Goal: Information Seeking & Learning: Learn about a topic

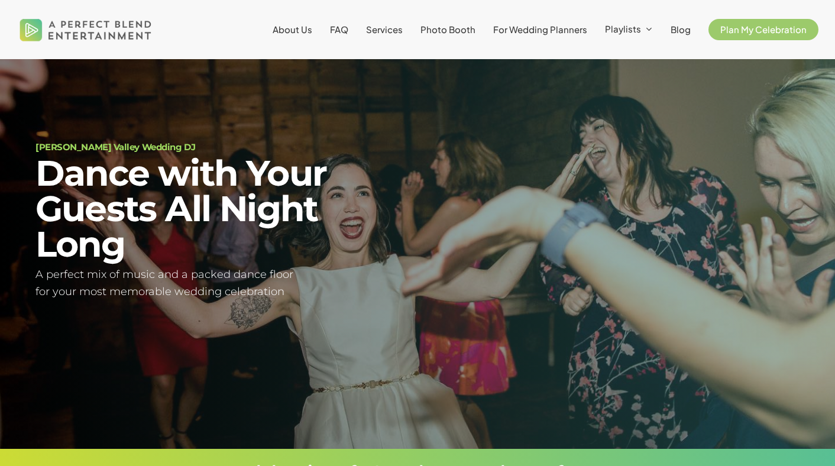
scroll to position [40, 0]
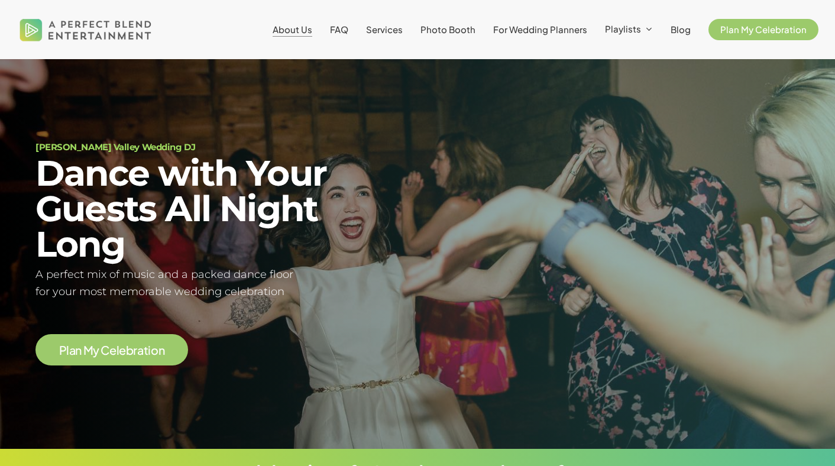
click at [300, 33] on span "About Us" at bounding box center [293, 29] width 40 height 11
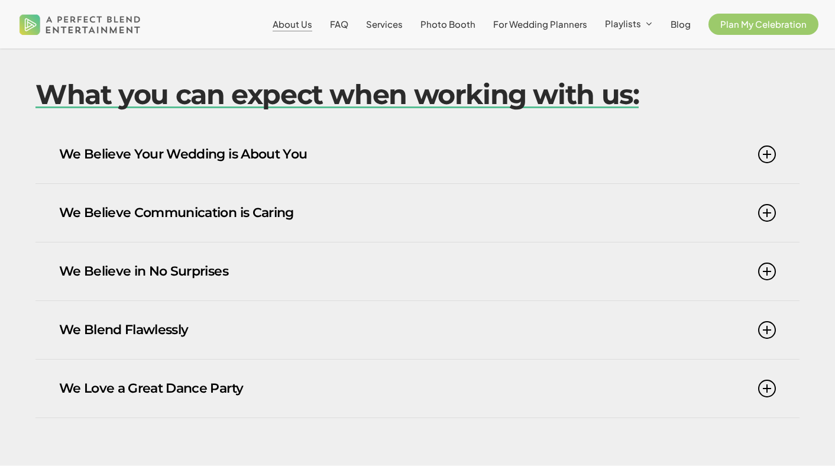
scroll to position [699, 0]
click at [323, 154] on link "We Believe Your Wedding is About You" at bounding box center [417, 154] width 716 height 58
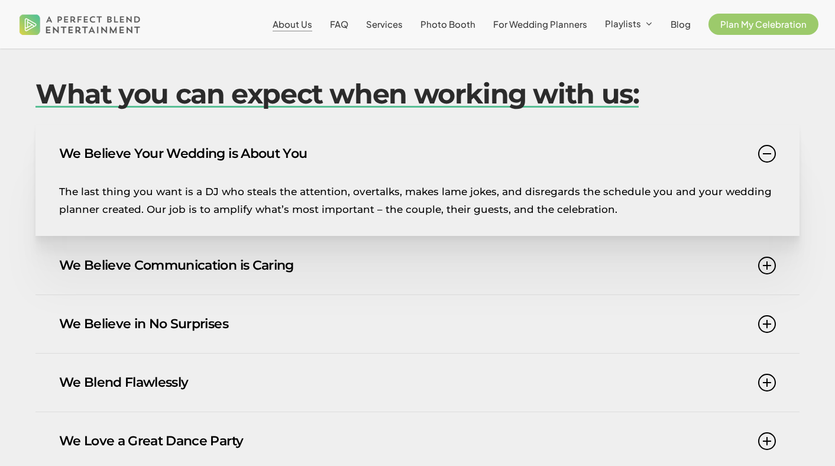
click at [323, 155] on link "We Believe Your Wedding is About You" at bounding box center [417, 154] width 716 height 58
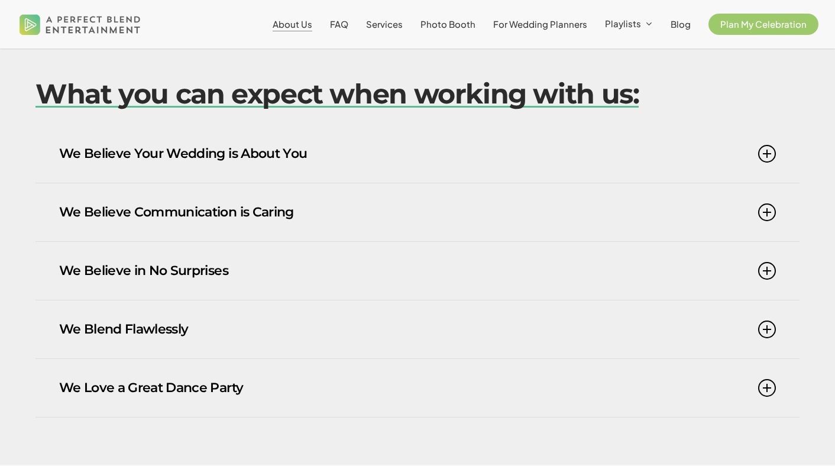
click at [293, 203] on link "We Believe Communication is Caring" at bounding box center [417, 212] width 716 height 58
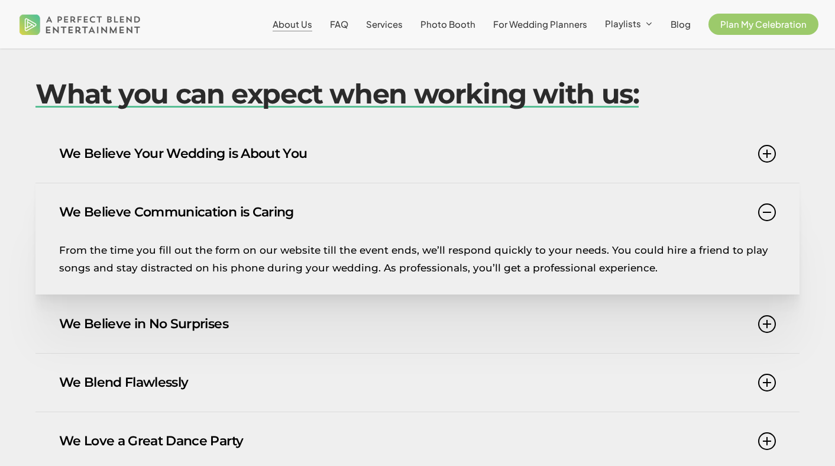
click at [290, 207] on link "We Believe Communication is Caring" at bounding box center [417, 212] width 716 height 58
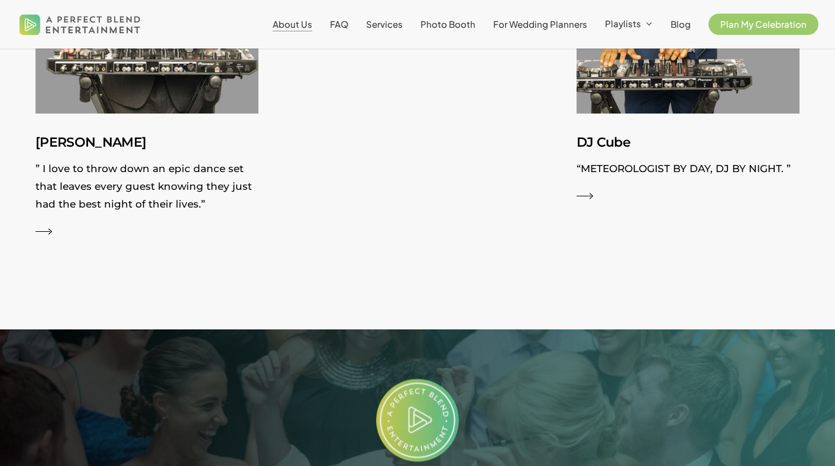
scroll to position [2092, 0]
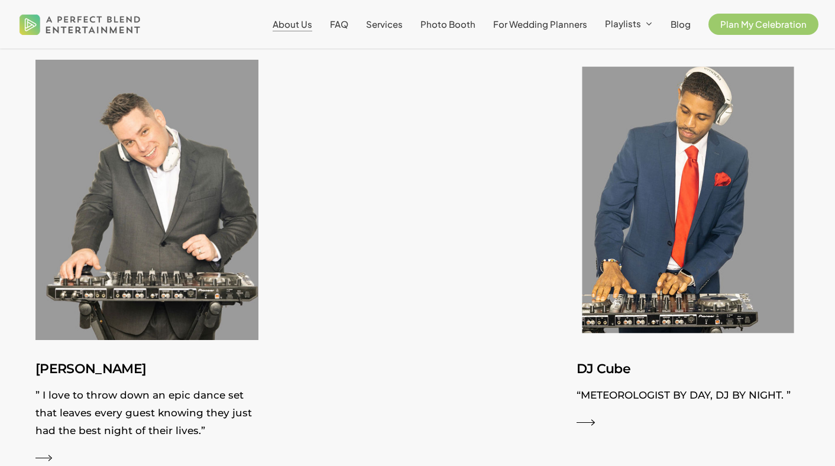
click at [654, 231] on img at bounding box center [688, 200] width 244 height 306
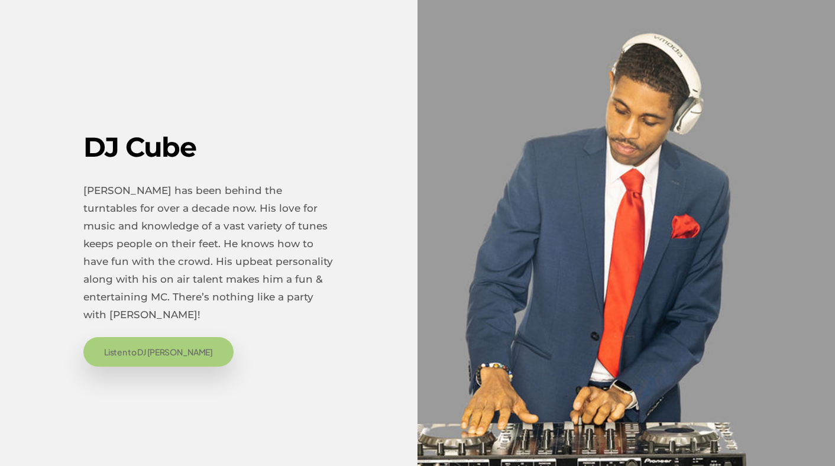
click at [141, 353] on span "Listen to DJ Cube" at bounding box center [158, 352] width 109 height 12
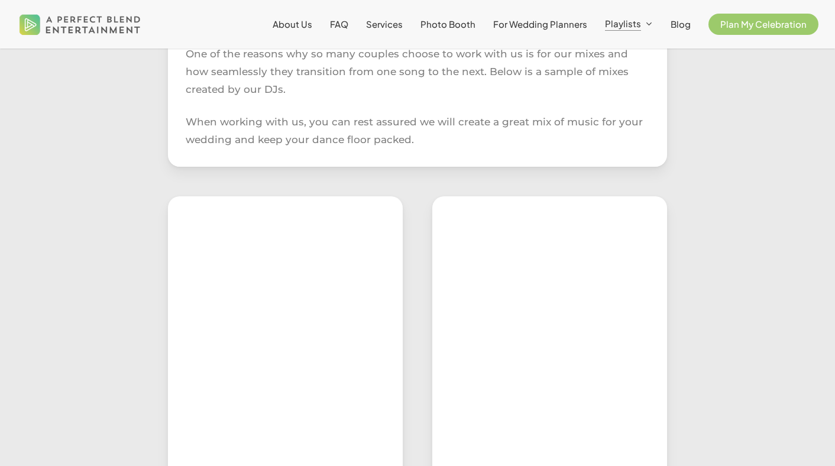
scroll to position [372, 0]
click at [300, 272] on p at bounding box center [285, 291] width 199 height 41
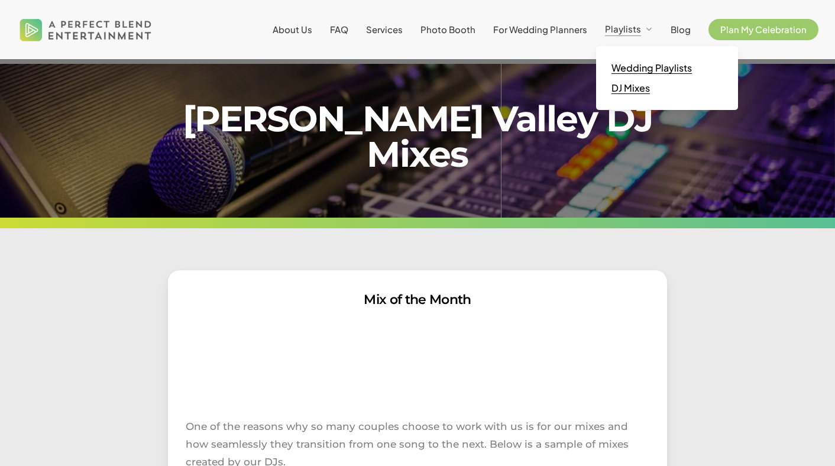
scroll to position [144, 0]
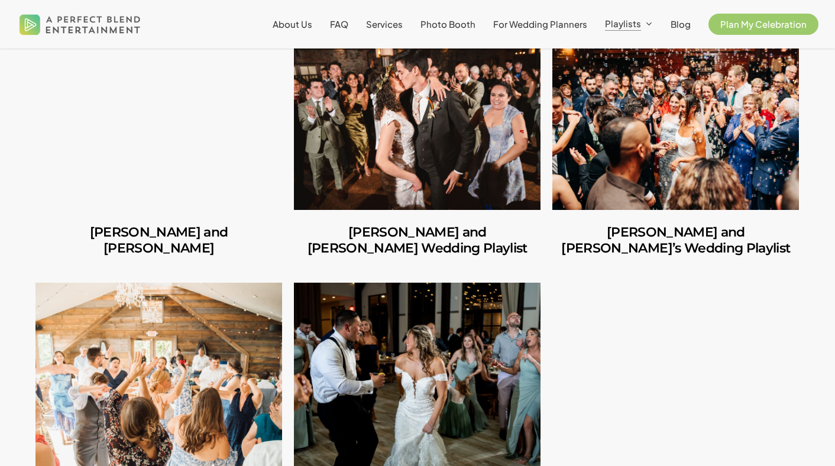
scroll to position [379, 0]
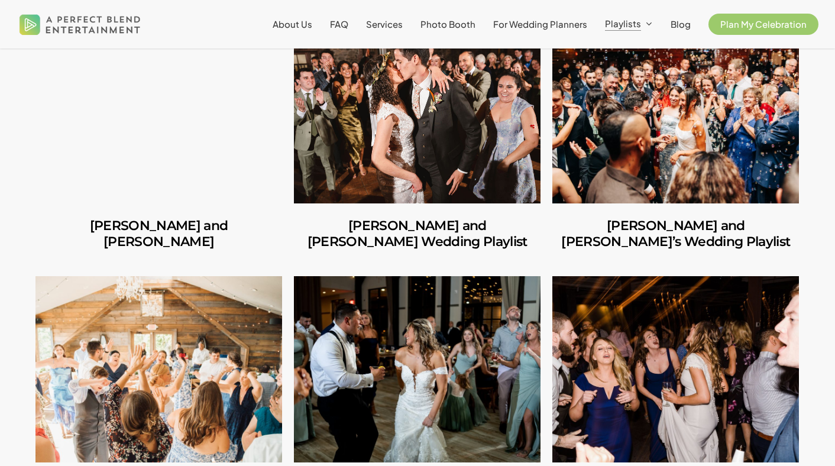
click at [397, 170] on link "Amber and Cooper’s Wedding Playlist" at bounding box center [417, 110] width 247 height 186
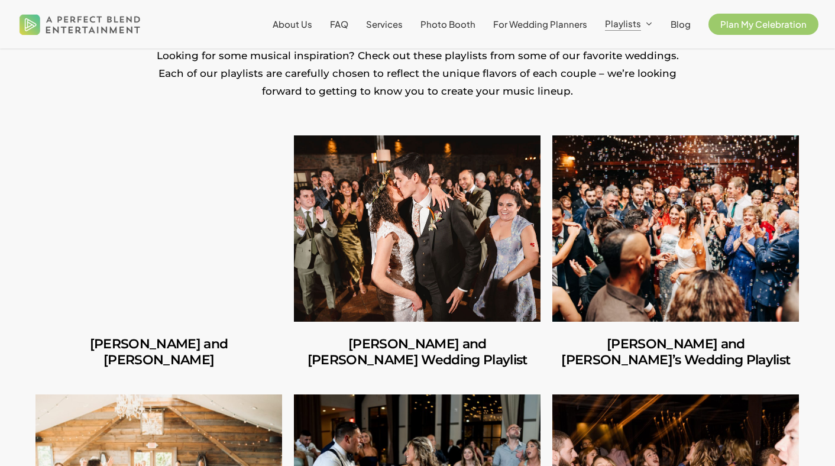
scroll to position [258, 0]
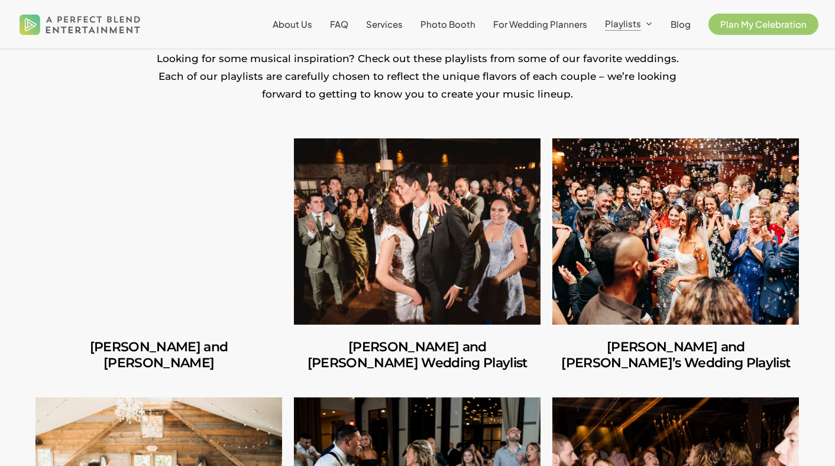
click at [701, 283] on link "Ilana and Andrew’s Wedding Playlist" at bounding box center [675, 231] width 247 height 186
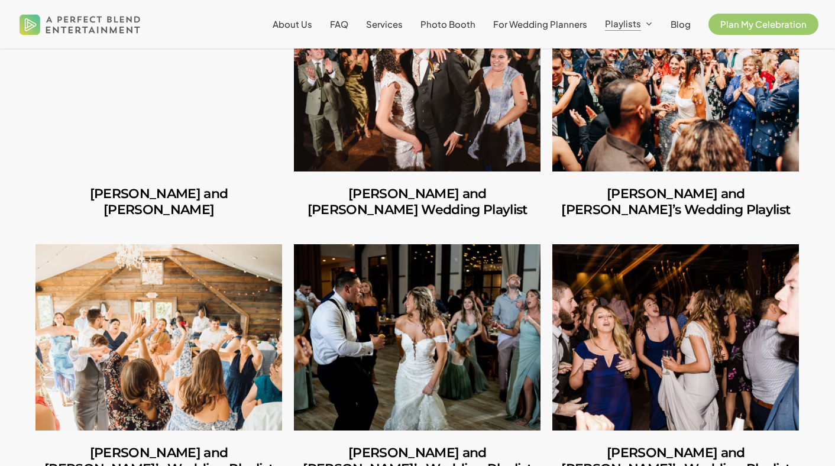
scroll to position [494, 0]
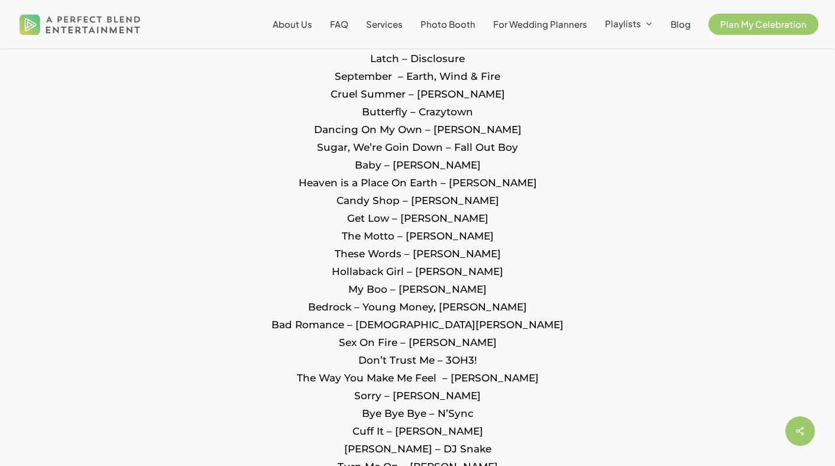
scroll to position [891, 0]
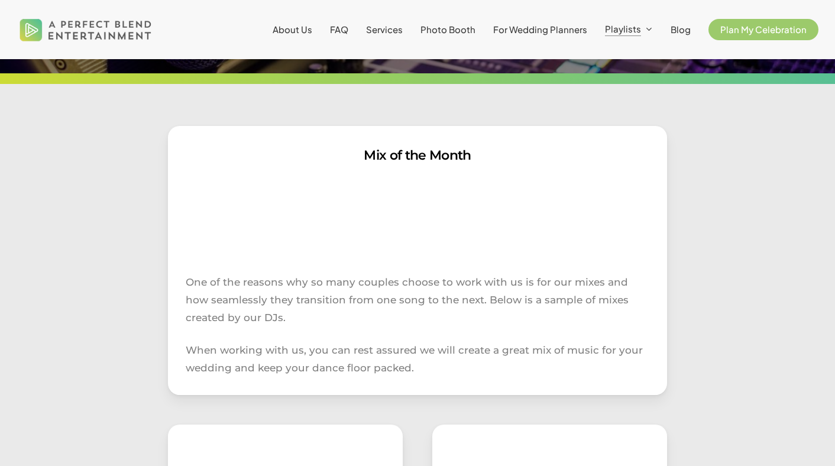
scroll to position [144, 0]
click at [340, 27] on span "FAQ" at bounding box center [339, 29] width 18 height 11
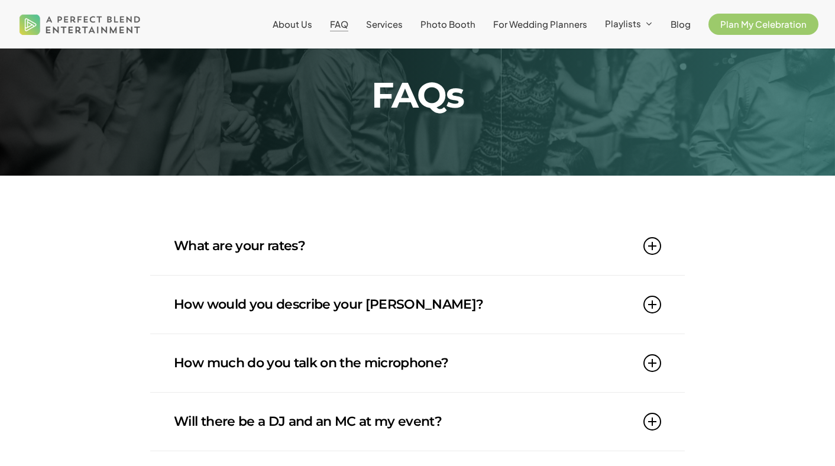
scroll to position [100, 0]
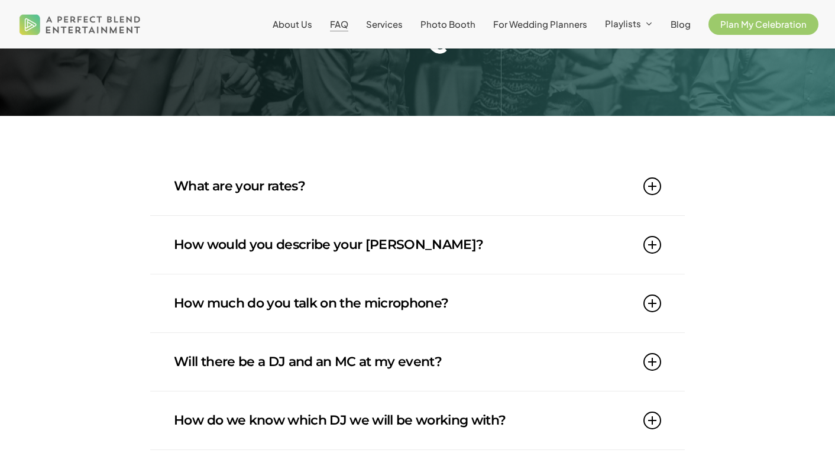
click at [315, 245] on link "How would you describe your DJ style?" at bounding box center [417, 245] width 487 height 58
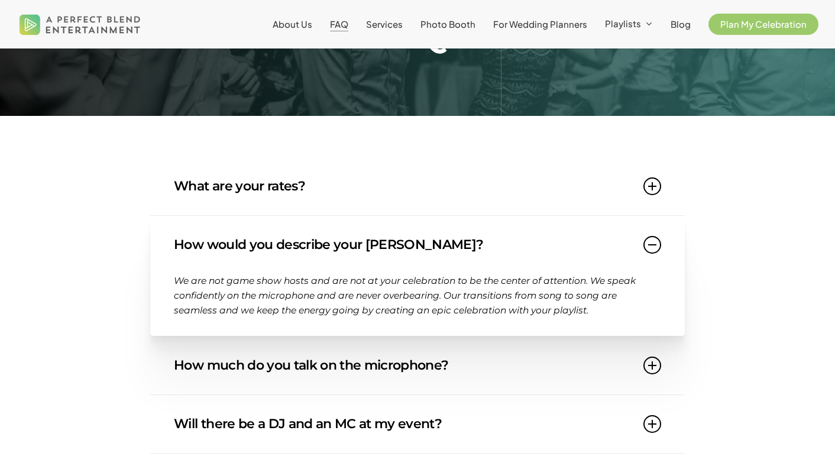
click at [310, 241] on link "How would you describe your DJ style?" at bounding box center [417, 245] width 487 height 58
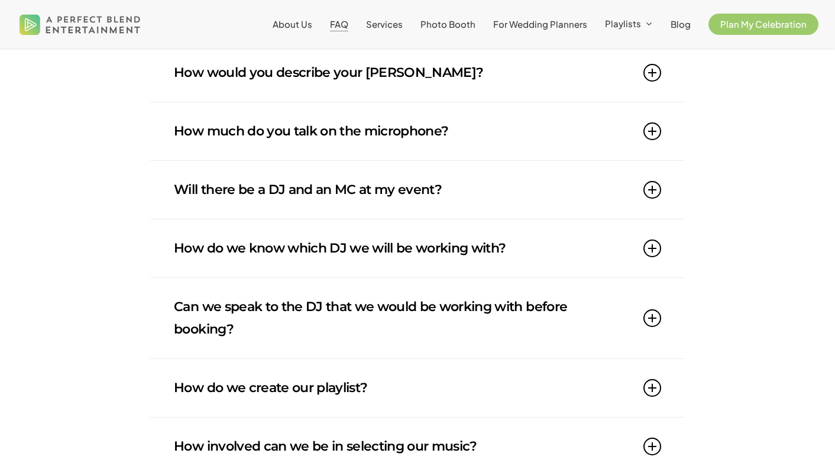
scroll to position [273, 0]
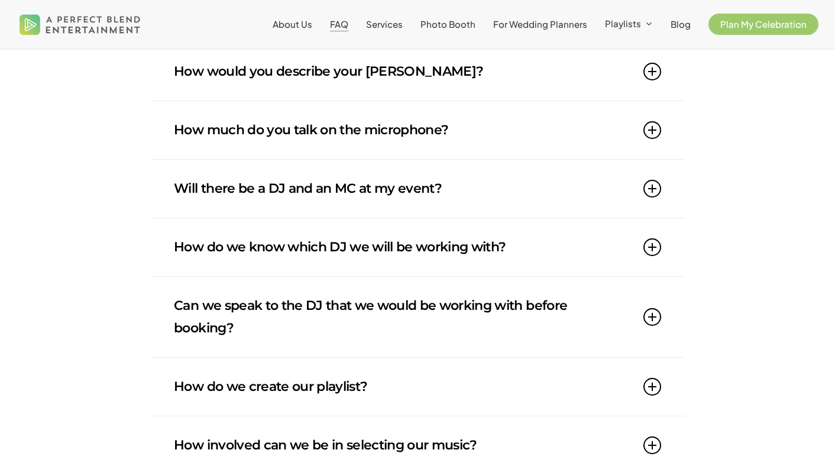
click at [314, 193] on link "Will there be a DJ and an MC at my event?" at bounding box center [417, 189] width 487 height 58
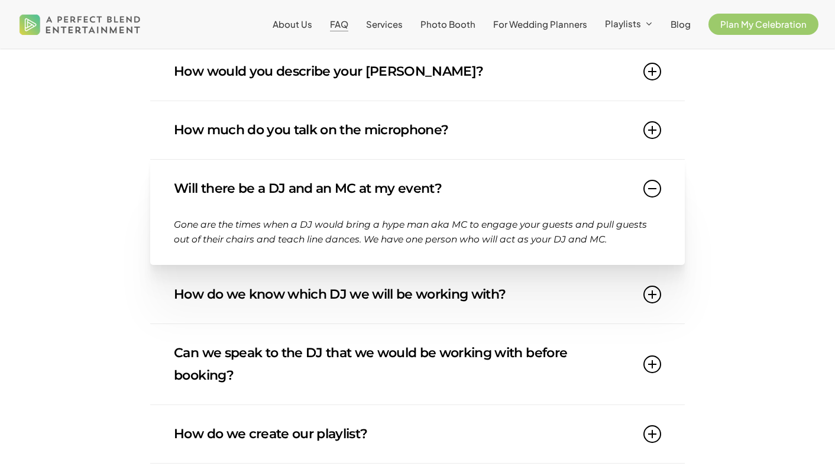
click at [314, 193] on link "Will there be a DJ and an MC at my event?" at bounding box center [417, 189] width 487 height 58
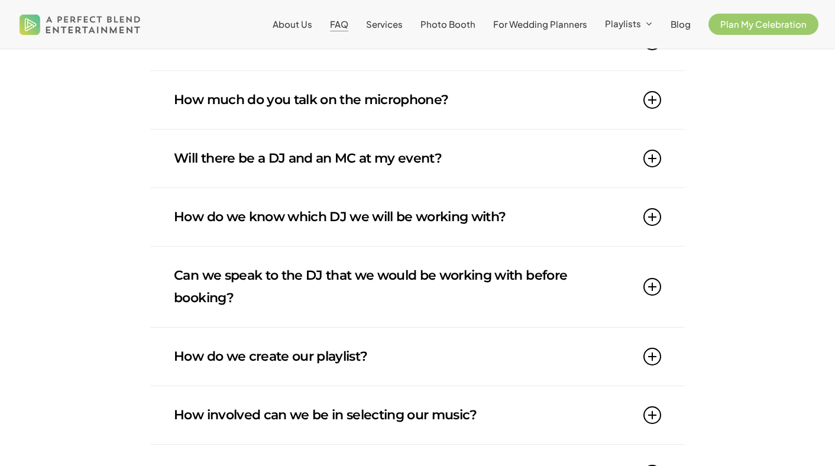
scroll to position [333, 0]
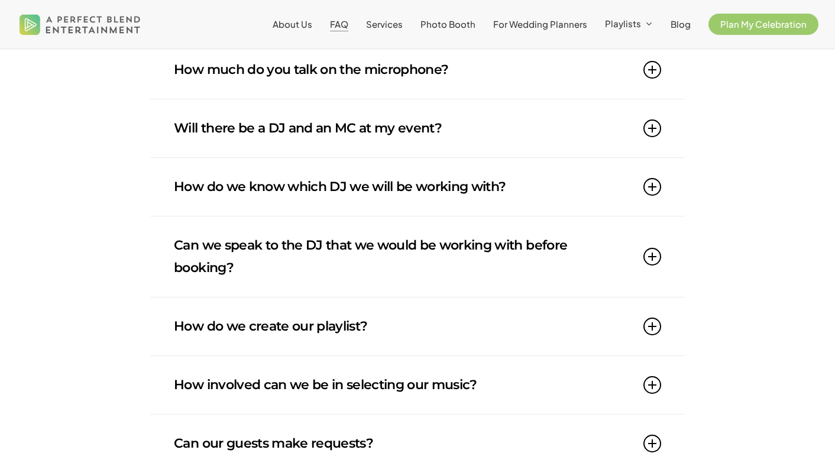
click at [314, 193] on link "How do we know which DJ we will be working with?" at bounding box center [417, 187] width 487 height 58
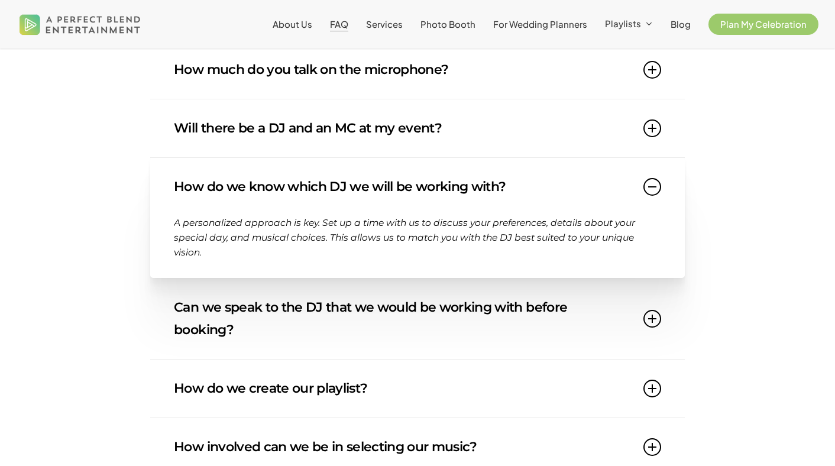
click at [314, 193] on link "How do we know which DJ we will be working with?" at bounding box center [417, 187] width 487 height 58
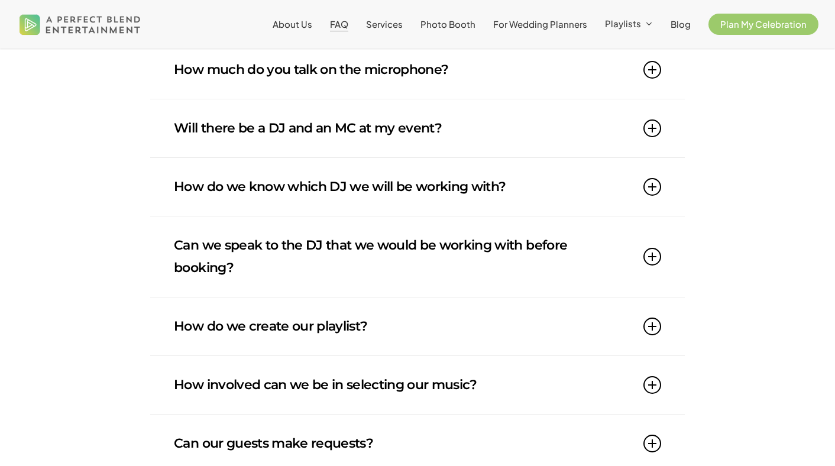
click at [314, 193] on link "How do we know which DJ we will be working with?" at bounding box center [417, 187] width 487 height 58
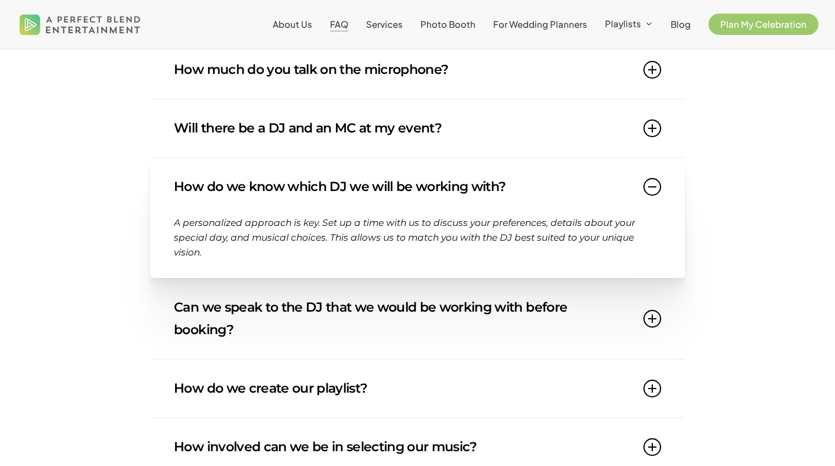
click at [313, 192] on link "How do we know which DJ we will be working with?" at bounding box center [417, 187] width 487 height 58
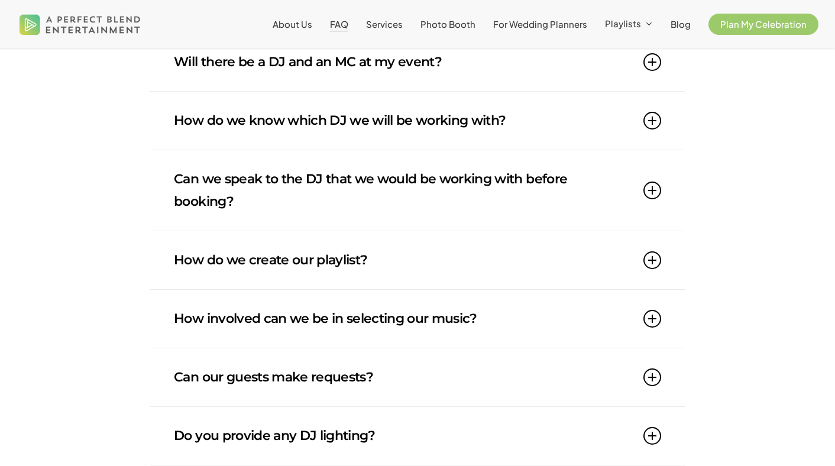
scroll to position [403, 0]
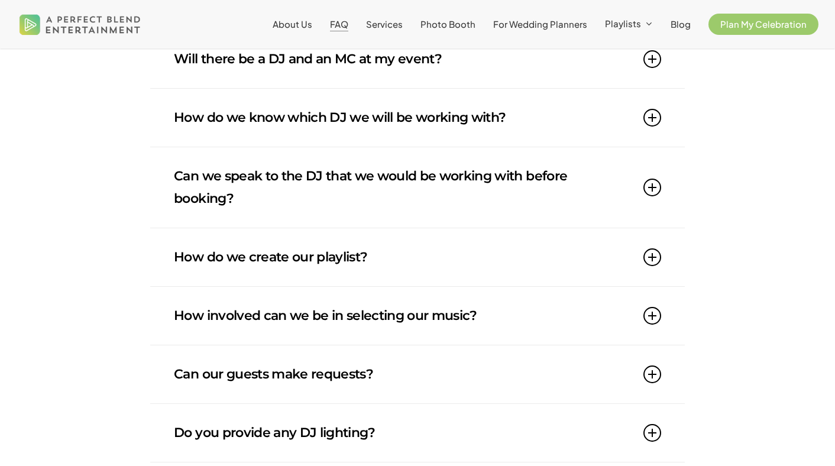
click at [315, 176] on link "Can we speak to the DJ that we would be working with before booking?" at bounding box center [417, 187] width 487 height 80
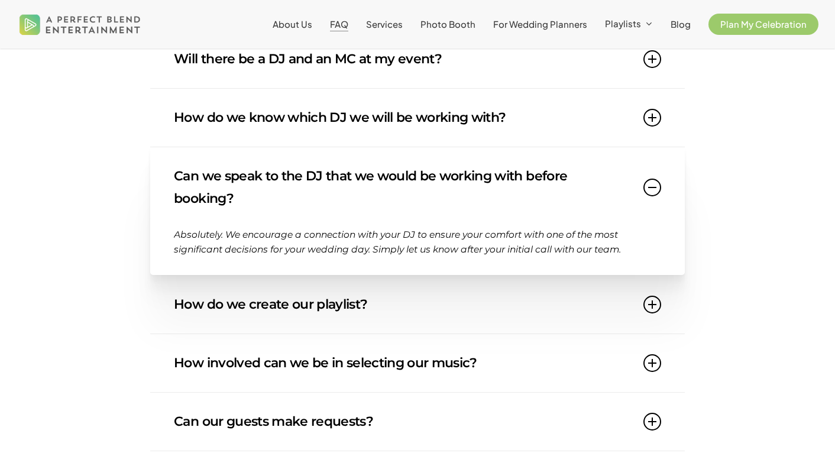
click at [314, 176] on link "Can we speak to the DJ that we would be working with before booking?" at bounding box center [417, 187] width 487 height 80
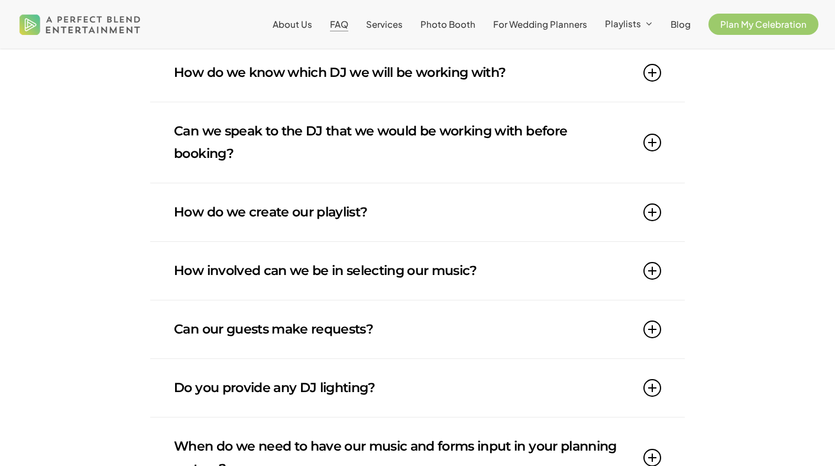
scroll to position [450, 0]
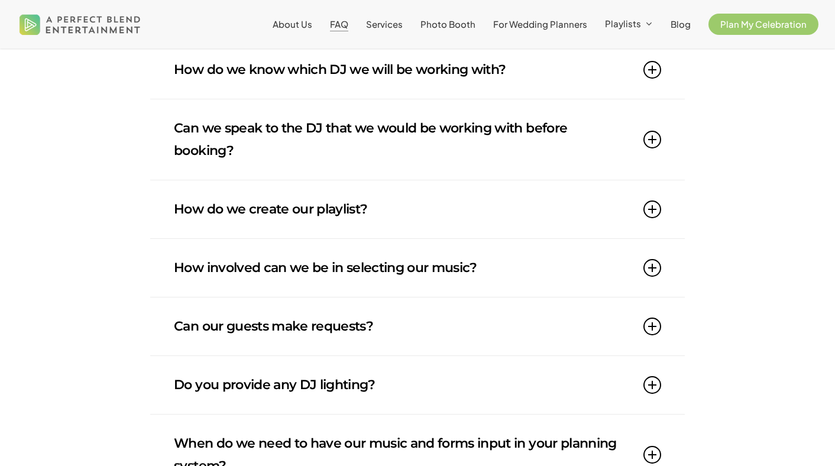
click at [310, 205] on link "How do we create our playlist?" at bounding box center [417, 209] width 487 height 58
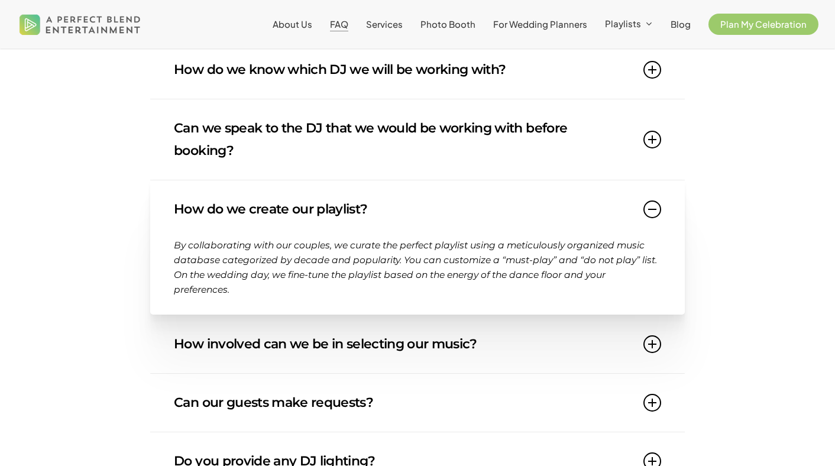
scroll to position [461, 0]
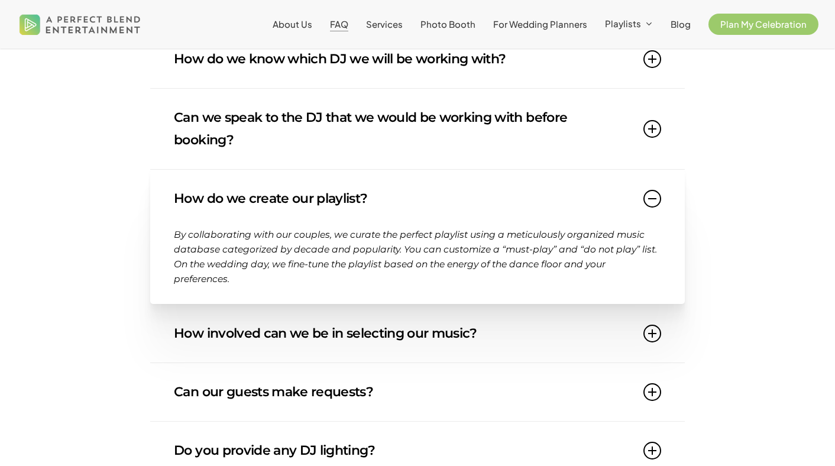
click at [307, 210] on link "How do we create our playlist?" at bounding box center [417, 199] width 487 height 58
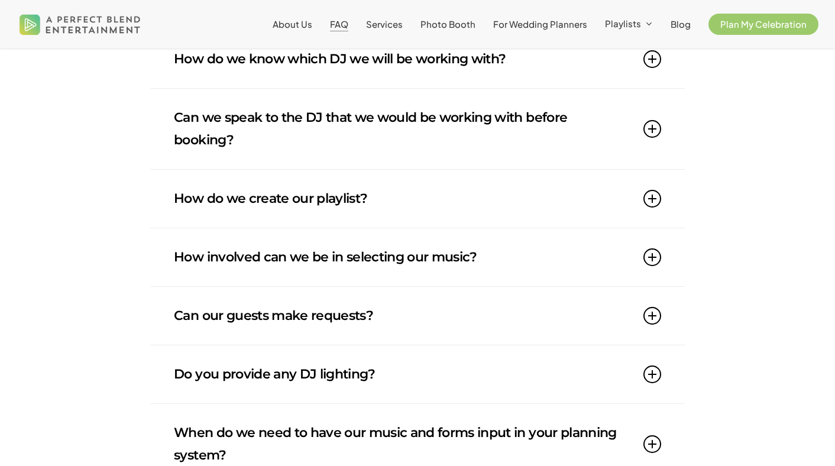
click at [298, 265] on link "How involved can we be in selecting our music?" at bounding box center [417, 257] width 487 height 58
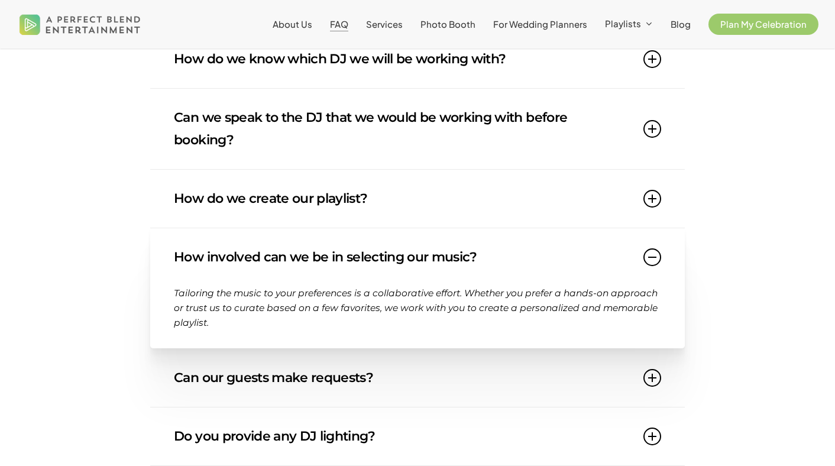
click at [298, 265] on link "How involved can we be in selecting our music?" at bounding box center [417, 257] width 487 height 58
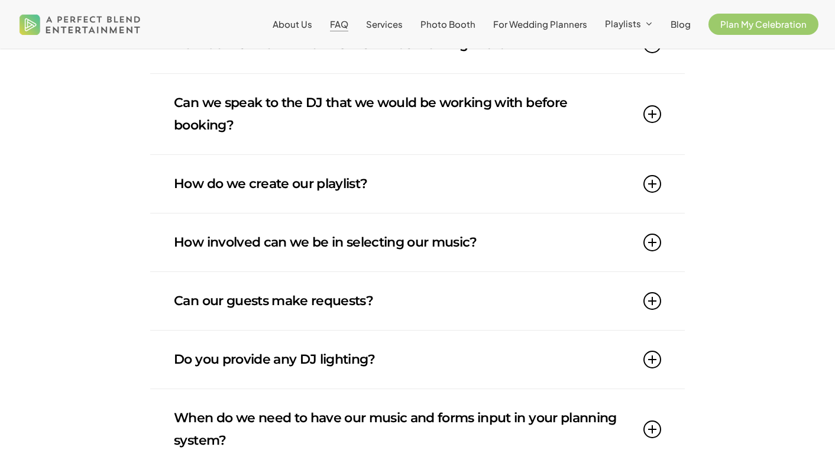
scroll to position [497, 0]
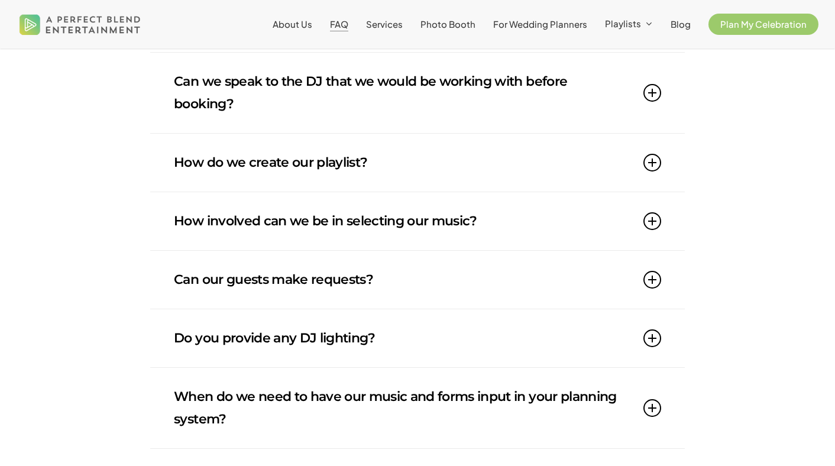
click at [298, 266] on link "Can our guests make requests?" at bounding box center [417, 280] width 487 height 58
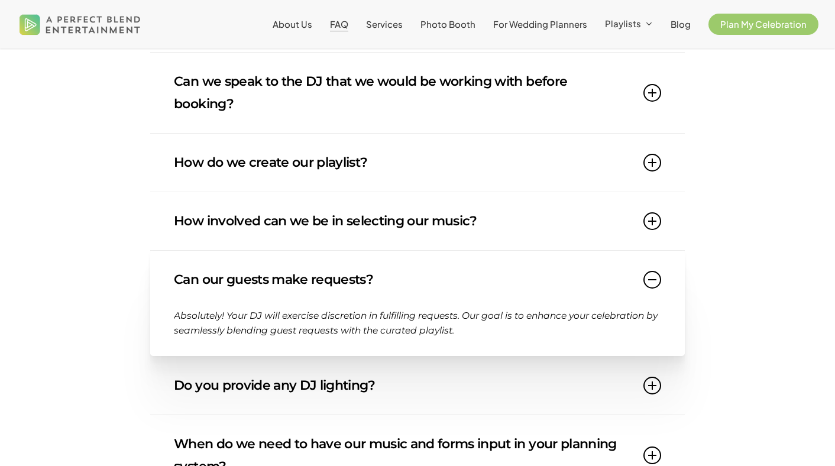
click at [294, 277] on link "Can our guests make requests?" at bounding box center [417, 280] width 487 height 58
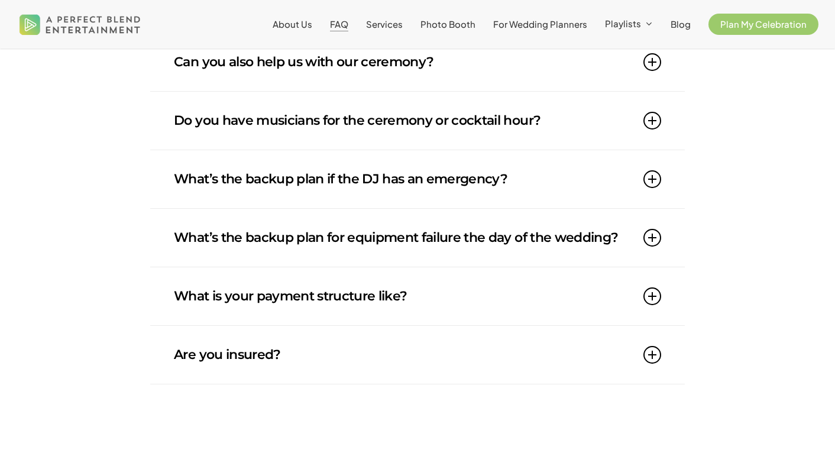
scroll to position [994, 0]
click at [453, 185] on link "What’s the backup plan if the DJ has an emergency?" at bounding box center [417, 179] width 487 height 58
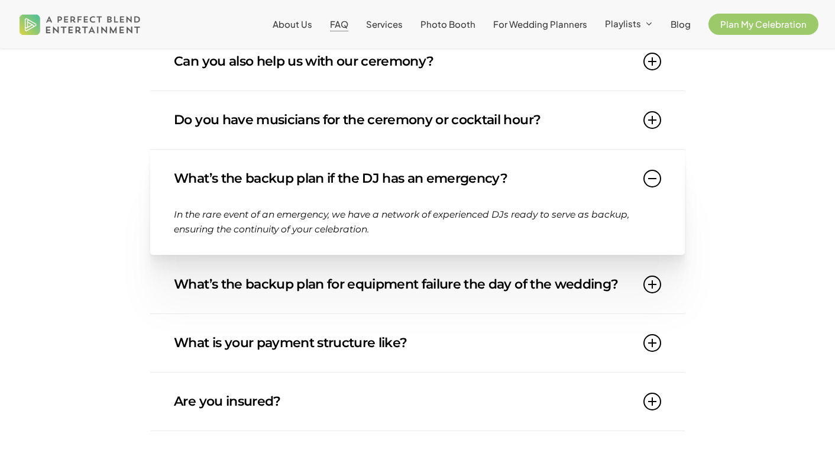
click at [453, 185] on link "What’s the backup plan if the DJ has an emergency?" at bounding box center [417, 179] width 487 height 58
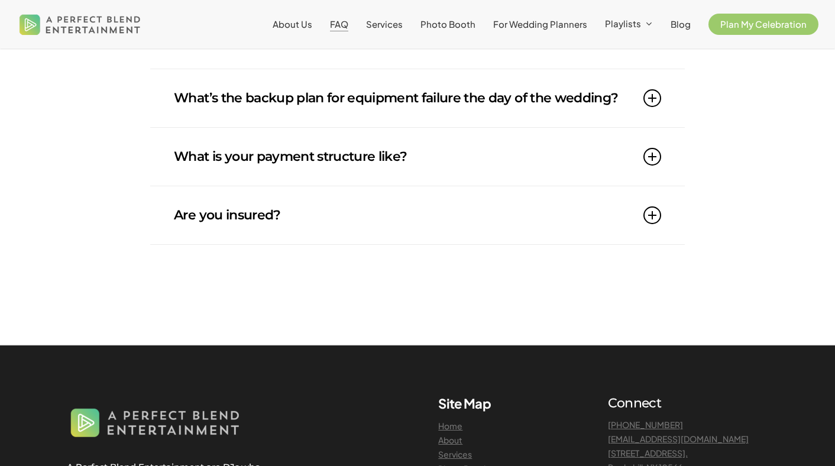
scroll to position [1140, 0]
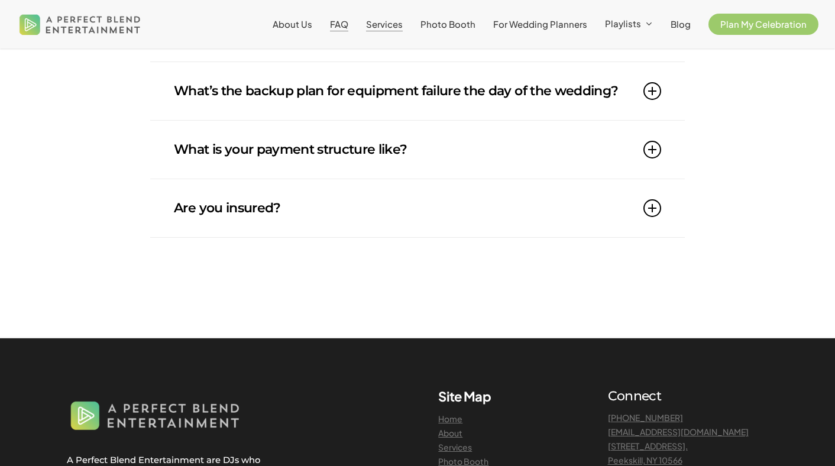
click at [392, 24] on span "Services" at bounding box center [384, 23] width 37 height 11
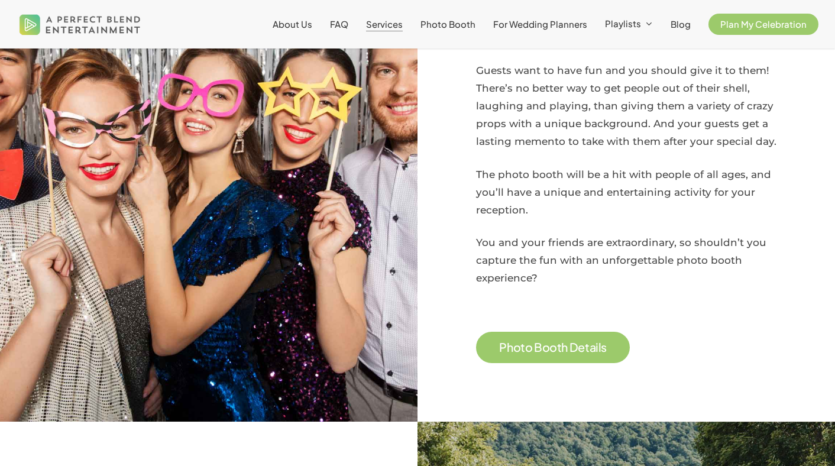
scroll to position [1023, 0]
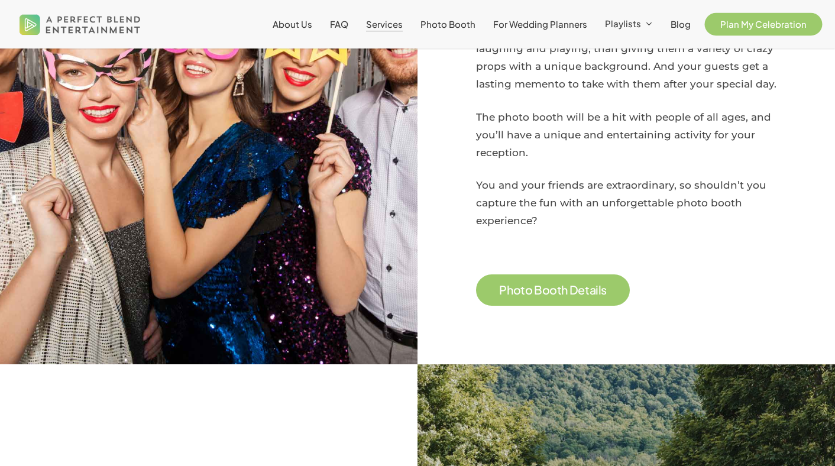
click at [748, 25] on span "Plan My Celebration" at bounding box center [763, 23] width 86 height 11
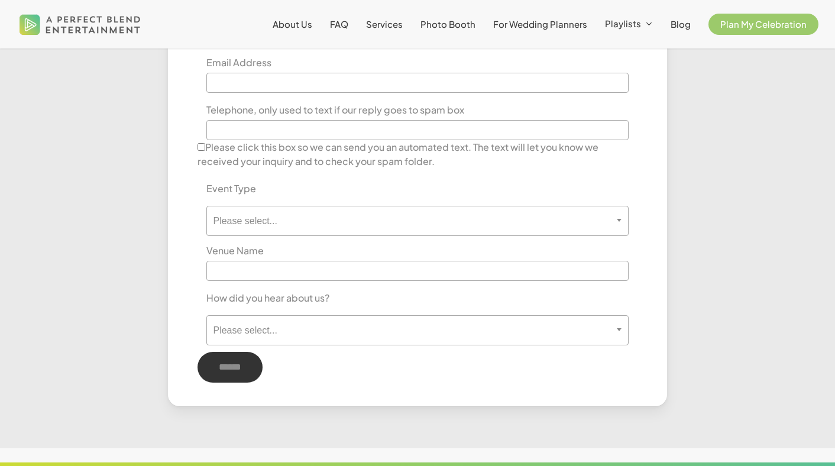
scroll to position [637, 0]
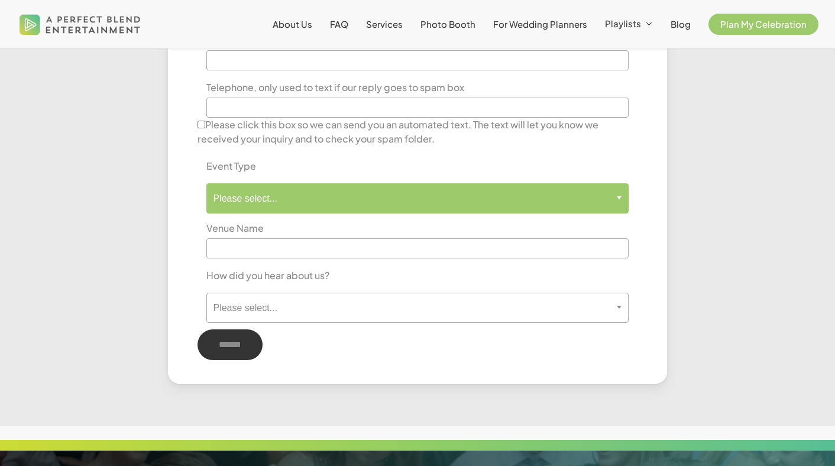
click at [261, 198] on span "Please select..." at bounding box center [417, 198] width 420 height 11
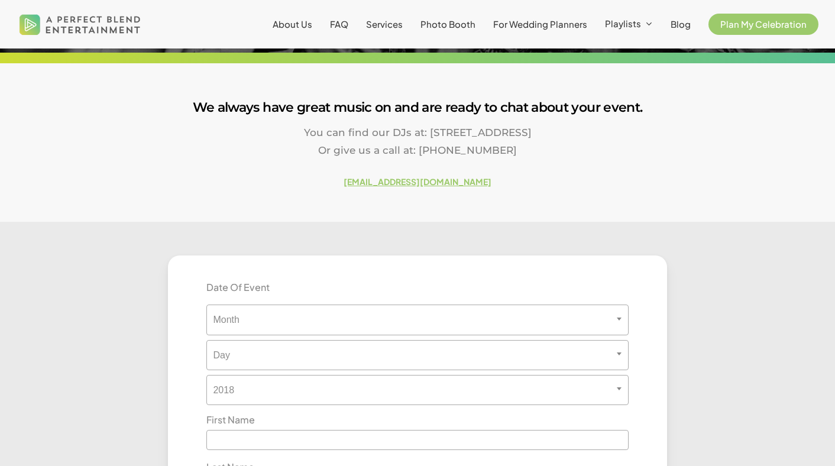
scroll to position [163, 0]
